Goal: Navigation & Orientation: Find specific page/section

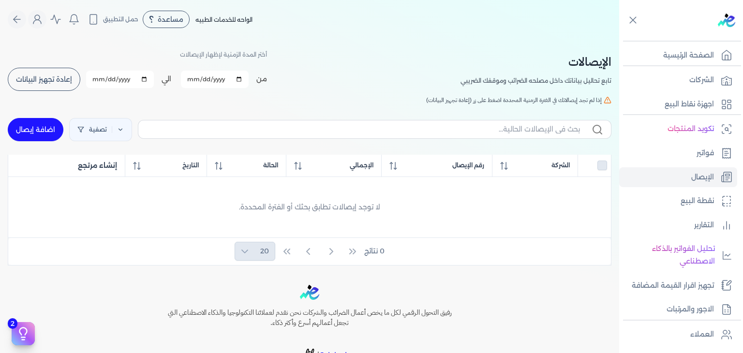
click at [671, 156] on link "فواتير" at bounding box center [678, 153] width 118 height 20
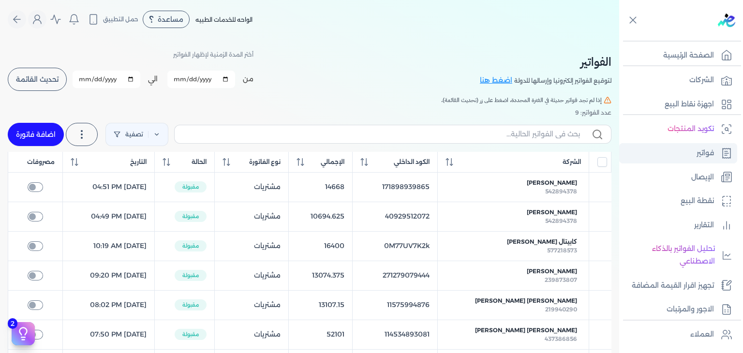
click at [663, 159] on link "فواتير" at bounding box center [678, 153] width 118 height 20
click at [669, 191] on link "نقطة البيع" at bounding box center [678, 201] width 118 height 20
click at [669, 180] on link "الإيصال" at bounding box center [678, 177] width 118 height 20
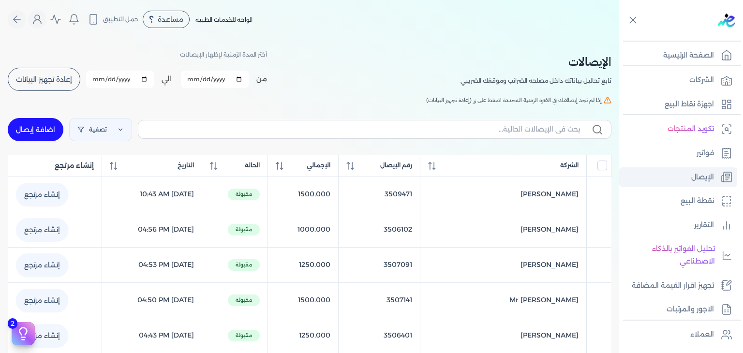
click at [669, 180] on link "الإيصال" at bounding box center [678, 177] width 118 height 20
click at [15, 18] on icon "Global" at bounding box center [17, 20] width 12 height 12
select select "EGP"
select select "EGS"
select select "B"
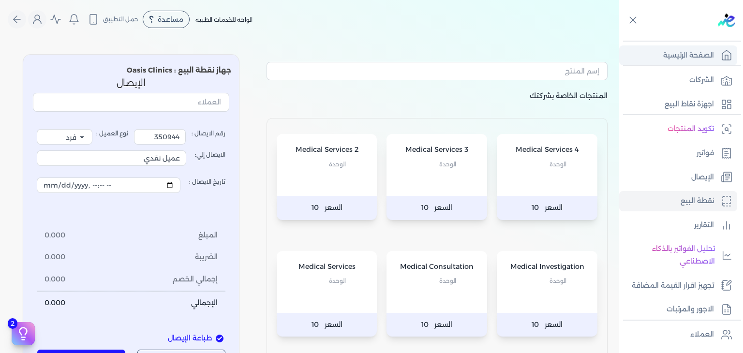
click at [698, 52] on p "الصفحة الرئيسية" at bounding box center [688, 55] width 51 height 13
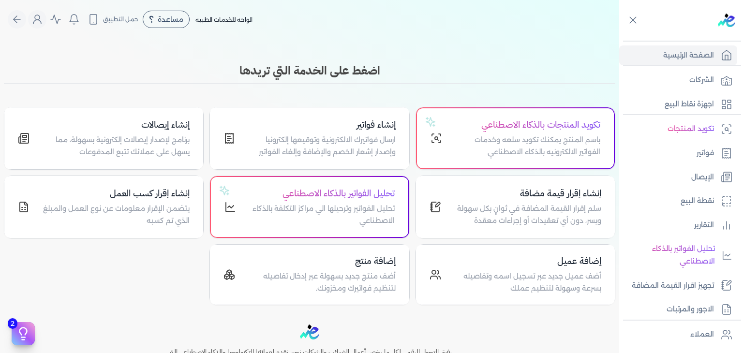
click at [452, 31] on nav "Toggle Navigation الاسعار العمولات مساعدة خدمة العملاء دليل المستخدم تسجيل الدخ…" at bounding box center [309, 19] width 619 height 39
click at [685, 82] on link "الشركات" at bounding box center [678, 80] width 118 height 20
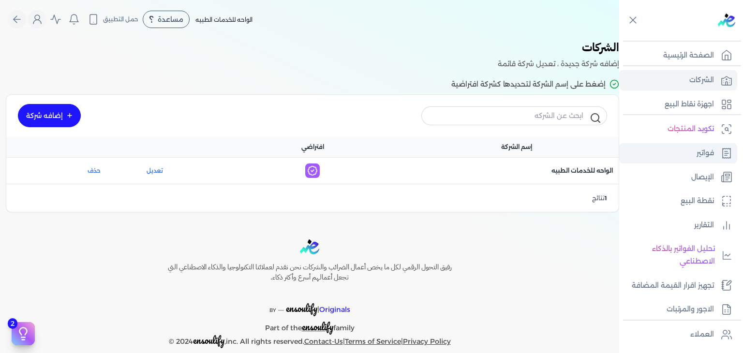
click at [673, 151] on link "فواتير" at bounding box center [678, 153] width 118 height 20
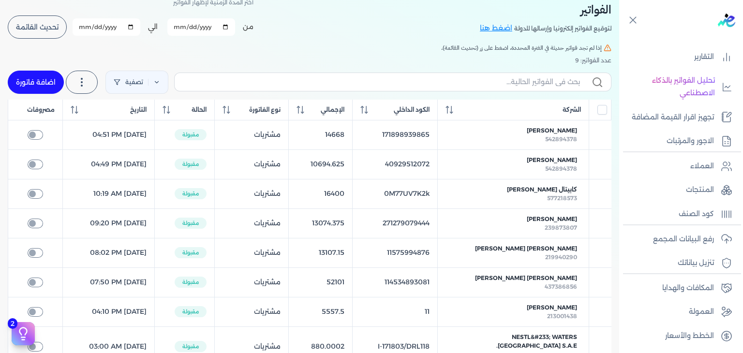
scroll to position [145, 0]
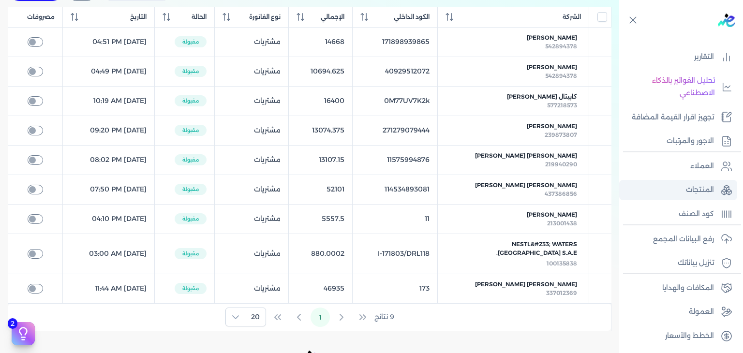
click at [685, 181] on link "المنتجات" at bounding box center [678, 190] width 118 height 20
